Goal: Entertainment & Leisure: Consume media (video, audio)

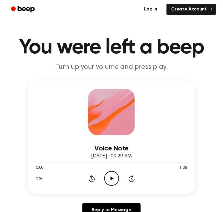
click at [111, 176] on icon "Play Audio" at bounding box center [111, 178] width 15 height 15
click at [108, 181] on icon "Pause Audio" at bounding box center [111, 178] width 15 height 15
click at [113, 180] on icon "Play Audio" at bounding box center [111, 178] width 15 height 15
click at [105, 177] on icon "Pause Audio" at bounding box center [111, 178] width 15 height 15
click at [109, 179] on icon "Play Audio" at bounding box center [111, 178] width 15 height 15
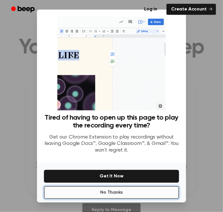
click at [115, 194] on button "No Thanks" at bounding box center [111, 192] width 135 height 13
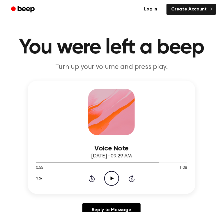
click at [114, 184] on icon "Play Audio" at bounding box center [111, 178] width 15 height 15
click at [163, 168] on div "1:08 1:08" at bounding box center [111, 168] width 151 height 6
click at [159, 163] on div at bounding box center [111, 163] width 151 height 1
click at [111, 176] on icon "Play Audio" at bounding box center [111, 178] width 15 height 15
click at [145, 162] on div at bounding box center [111, 163] width 151 height 5
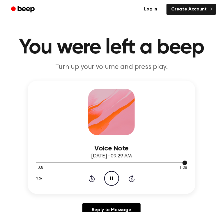
click at [161, 162] on div at bounding box center [111, 163] width 151 height 5
click at [112, 177] on icon "Play Audio" at bounding box center [111, 178] width 15 height 15
click at [111, 179] on icon at bounding box center [111, 179] width 3 height 4
